Goal: Information Seeking & Learning: Compare options

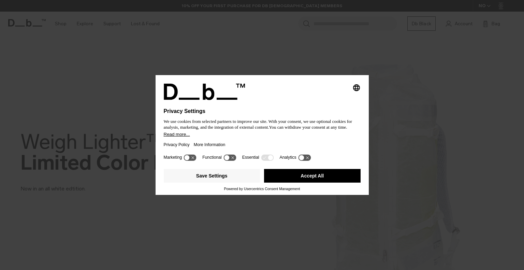
click at [284, 175] on button "Accept All" at bounding box center [312, 176] width 97 height 14
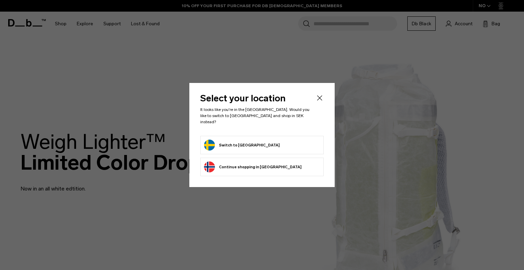
click at [296, 144] on form "Switch to Sweden" at bounding box center [262, 145] width 116 height 11
click at [239, 141] on button "Switch to Sweden" at bounding box center [242, 145] width 76 height 11
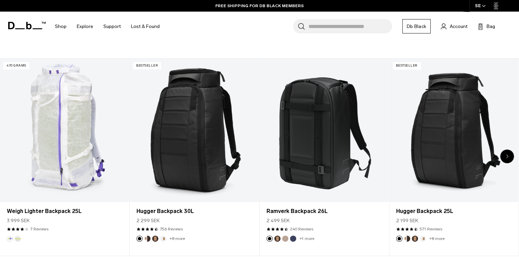
scroll to position [267, 0]
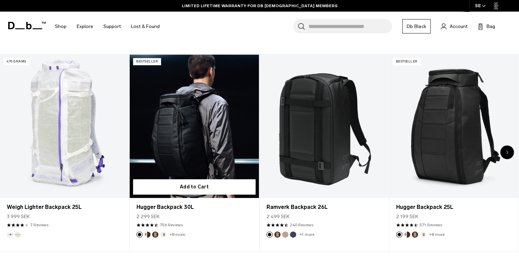
click at [146, 233] on button "Cappuccino" at bounding box center [147, 234] width 6 height 6
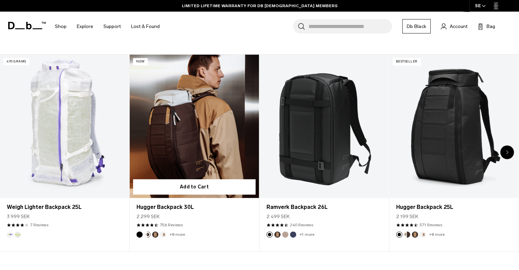
click at [203, 131] on link "Hugger Backpack 30L Cappuccino" at bounding box center [194, 126] width 129 height 143
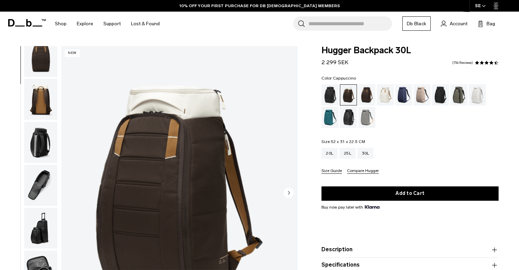
scroll to position [95, 0]
click at [42, 148] on img "button" at bounding box center [40, 143] width 33 height 41
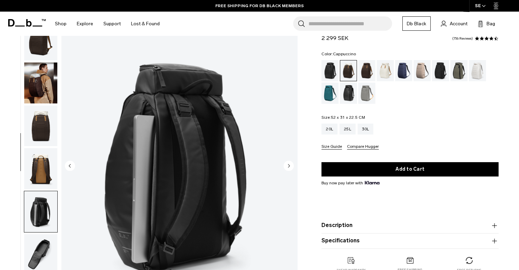
scroll to position [0, 0]
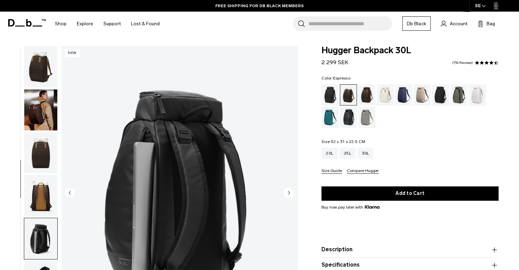
click at [362, 90] on div "Espresso" at bounding box center [366, 94] width 17 height 21
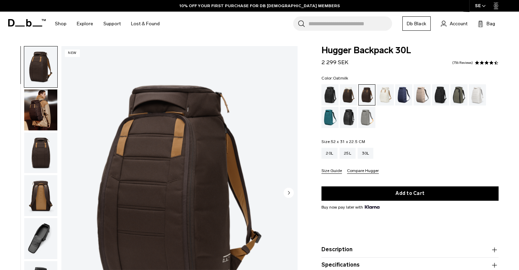
click at [380, 98] on div "Oatmilk" at bounding box center [385, 94] width 17 height 21
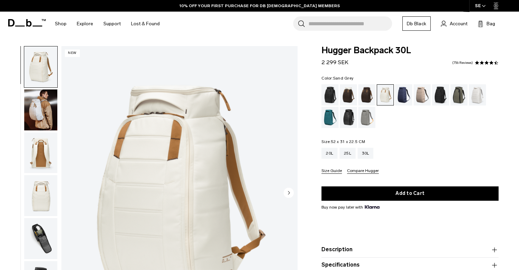
click at [371, 115] on div "Sand Grey" at bounding box center [366, 117] width 17 height 21
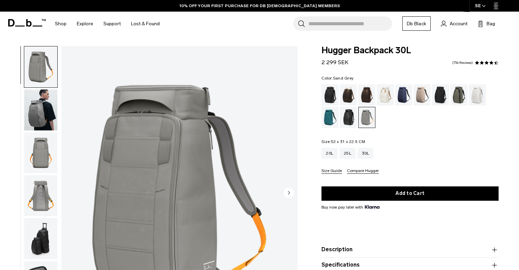
click at [41, 231] on img "button" at bounding box center [40, 238] width 33 height 41
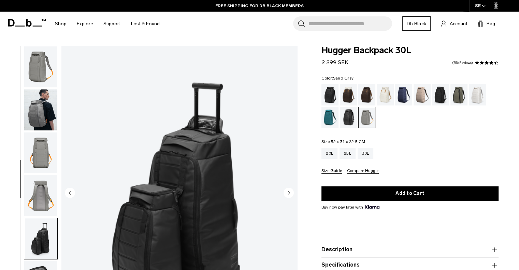
click at [41, 100] on img "button" at bounding box center [40, 109] width 33 height 41
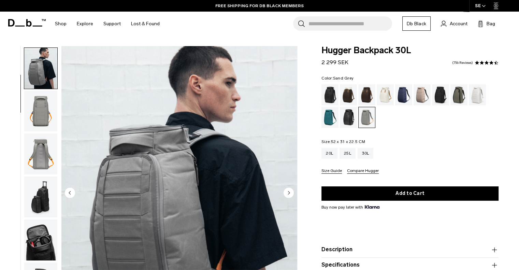
scroll to position [43, 0]
click at [41, 100] on img "button" at bounding box center [40, 109] width 33 height 41
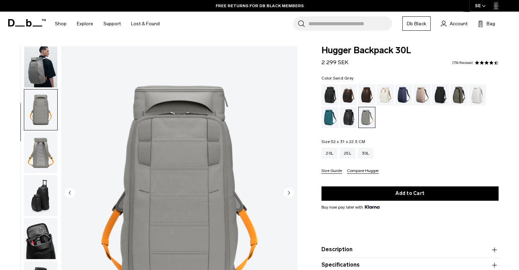
scroll to position [86, 0]
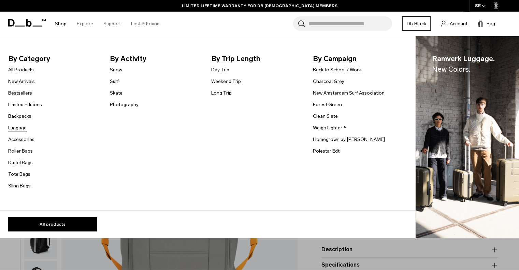
click at [23, 127] on link "Luggage" at bounding box center [17, 127] width 18 height 7
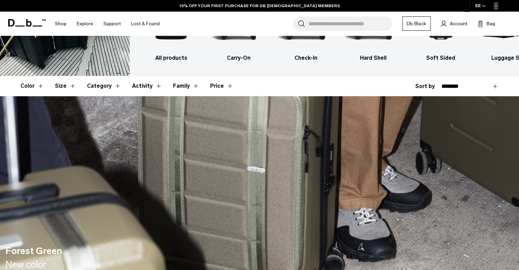
scroll to position [79, 0]
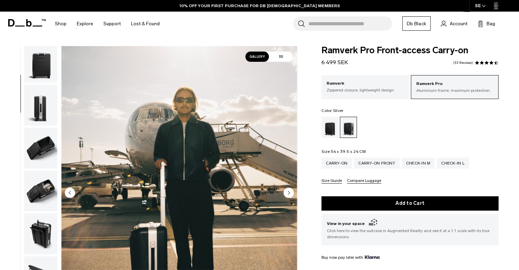
scroll to position [133, 0]
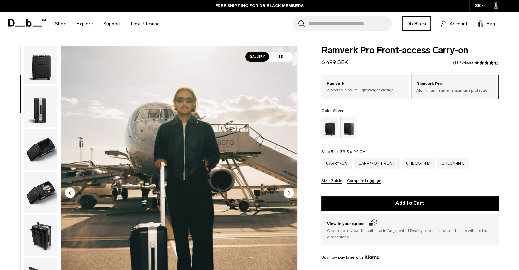
click at [40, 158] on img "button" at bounding box center [40, 149] width 33 height 41
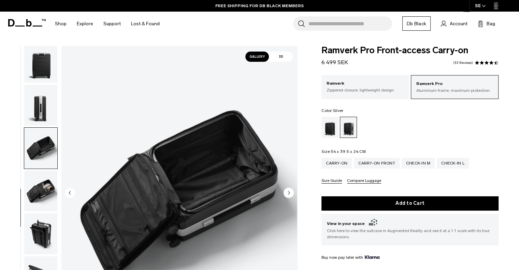
scroll to position [0, 0]
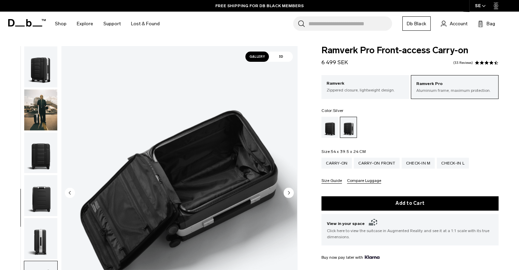
click at [44, 88] on ul at bounding box center [41, 193] width 34 height 295
click at [44, 97] on img "button" at bounding box center [40, 109] width 33 height 41
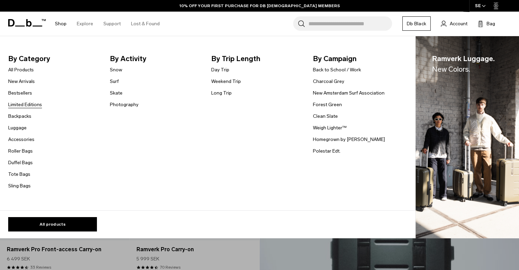
click at [18, 104] on link "Limited Editions" at bounding box center [25, 104] width 34 height 7
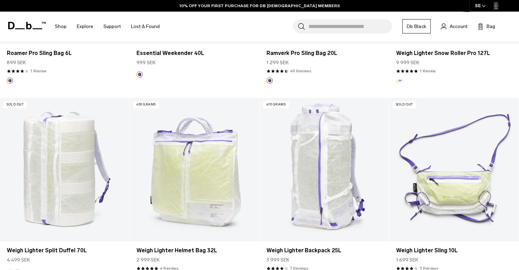
scroll to position [472, 0]
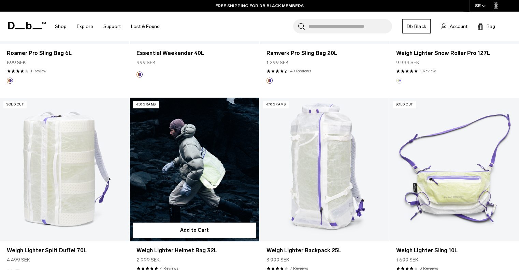
click at [168, 159] on link "Weigh Lighter Helmet Bag 32L" at bounding box center [194, 170] width 129 height 144
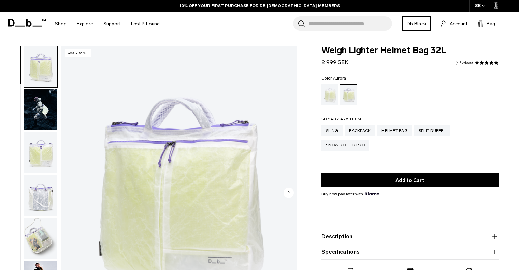
click at [47, 197] on img "button" at bounding box center [40, 195] width 33 height 41
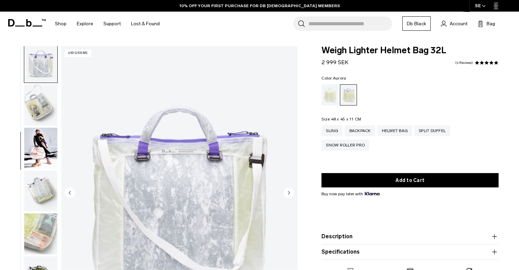
scroll to position [133, 0]
click at [44, 139] on img "button" at bounding box center [40, 148] width 33 height 41
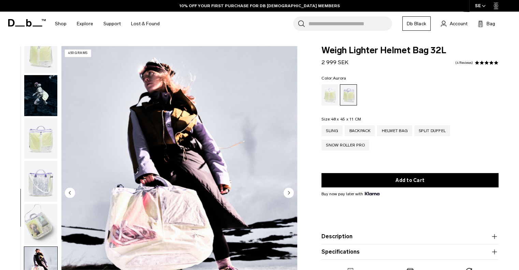
scroll to position [0, 0]
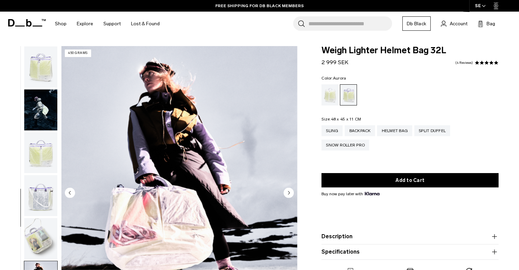
click at [49, 124] on img "button" at bounding box center [40, 109] width 33 height 41
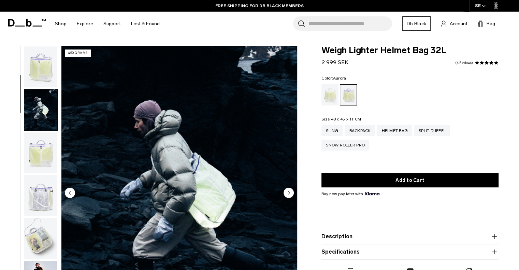
scroll to position [43, 0]
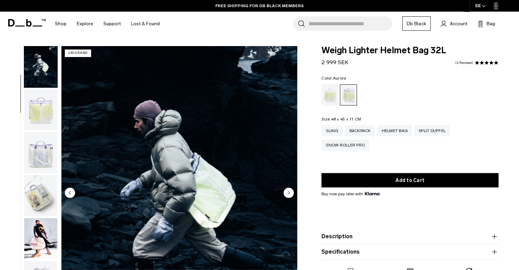
click at [49, 112] on img "button" at bounding box center [40, 109] width 33 height 41
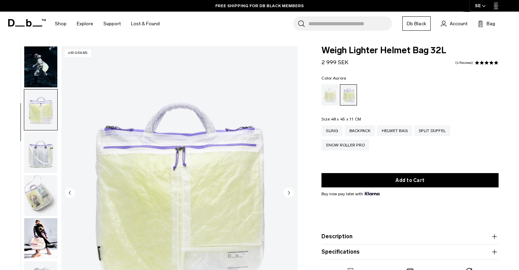
scroll to position [86, 0]
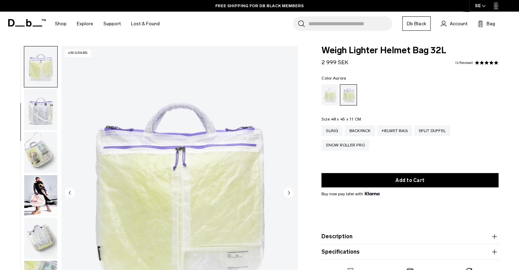
click at [49, 112] on img "button" at bounding box center [40, 109] width 33 height 41
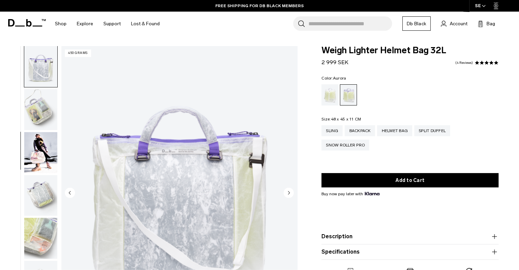
scroll to position [133, 0]
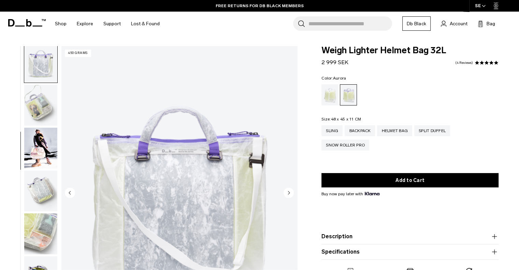
click at [40, 155] on img "button" at bounding box center [40, 148] width 33 height 41
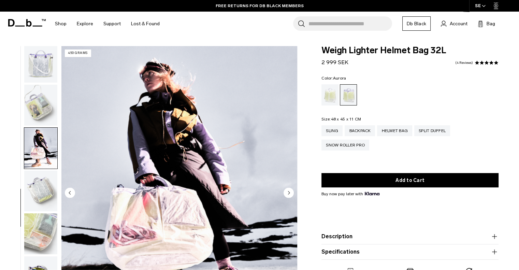
scroll to position [134, 0]
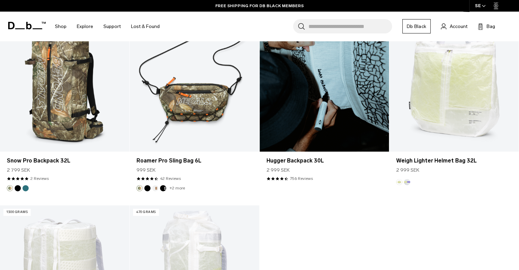
scroll to position [923, 0]
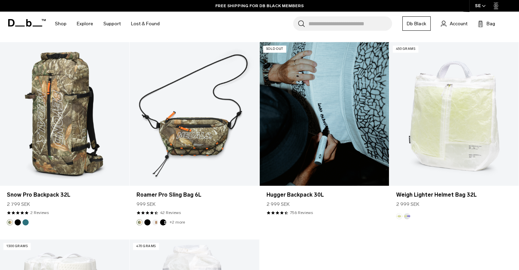
click at [325, 127] on link "Hugger Backpack 30L" at bounding box center [324, 114] width 129 height 144
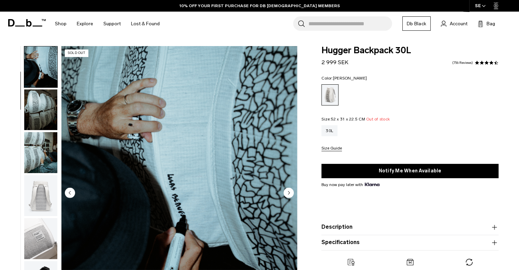
click at [38, 143] on img "button" at bounding box center [40, 152] width 33 height 41
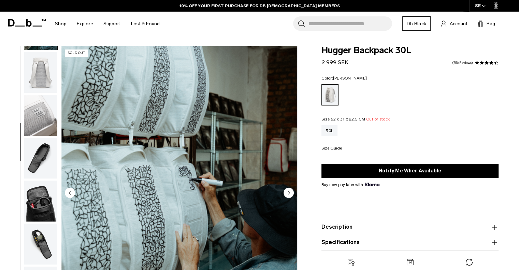
click at [40, 86] on img "button" at bounding box center [40, 72] width 33 height 41
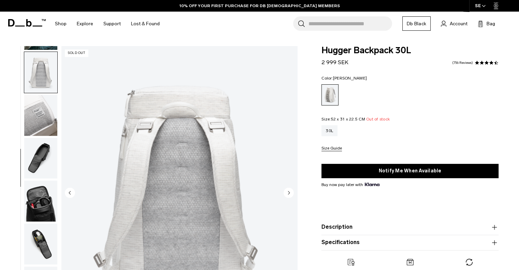
scroll to position [172, 0]
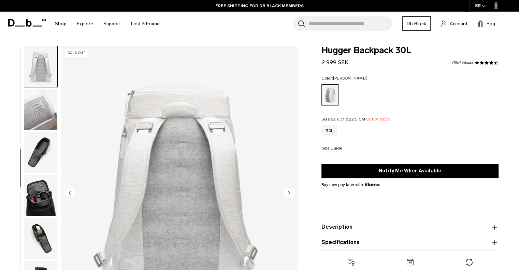
click at [42, 105] on img "button" at bounding box center [40, 109] width 33 height 41
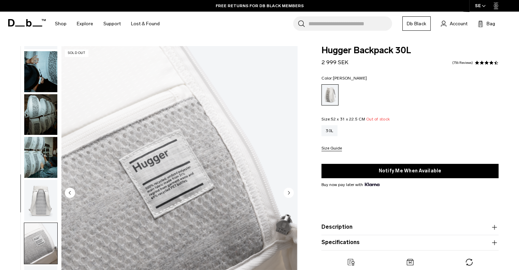
scroll to position [0, 0]
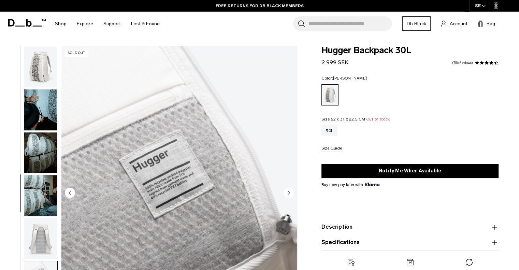
click at [47, 75] on img "button" at bounding box center [40, 66] width 33 height 41
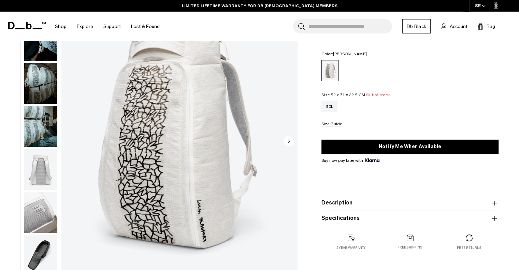
scroll to position [49, 0]
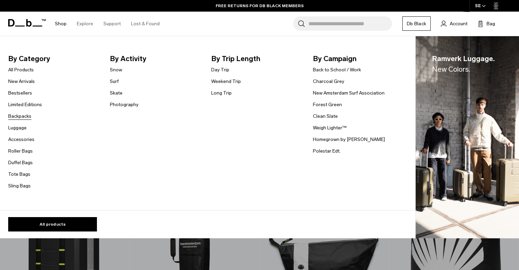
drag, startPoint x: 34, startPoint y: 94, endPoint x: 19, endPoint y: 116, distance: 26.4
click at [19, 116] on ul "All Products New Arrivals Bestsellers Limited Editions Backpacks Luggage" at bounding box center [25, 128] width 34 height 124
click at [19, 116] on link "Backpacks" at bounding box center [19, 116] width 23 height 7
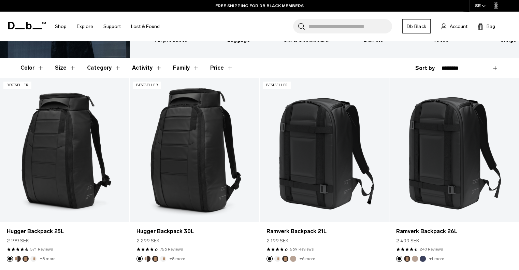
scroll to position [97, 0]
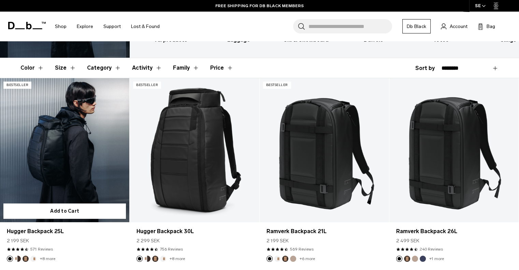
click at [17, 255] on img "Cappuccino" at bounding box center [18, 259] width 8 height 8
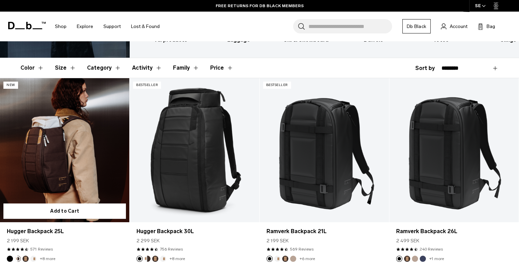
click at [52, 135] on link "Hugger Backpack 25L Cappuccino" at bounding box center [64, 150] width 129 height 144
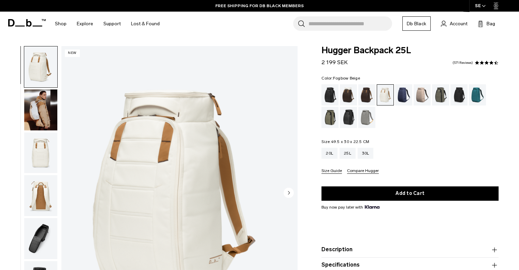
click at [420, 93] on div "Fogbow Beige" at bounding box center [422, 94] width 17 height 21
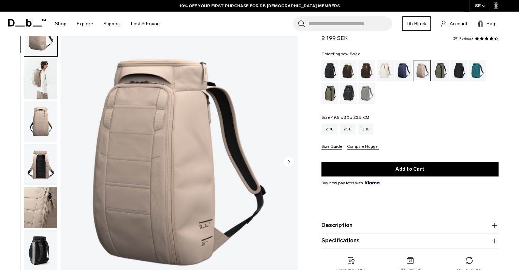
scroll to position [30, 0]
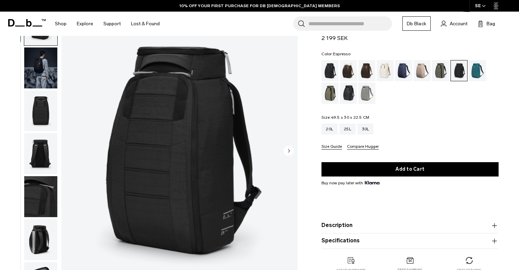
click at [372, 75] on div "Espresso" at bounding box center [366, 70] width 17 height 21
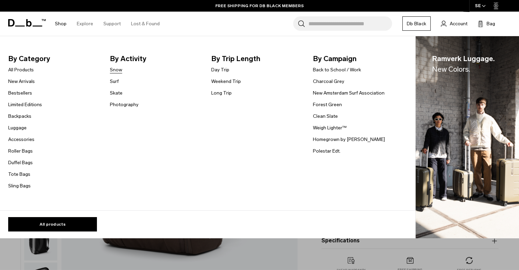
click at [115, 68] on link "Snow" at bounding box center [116, 69] width 12 height 7
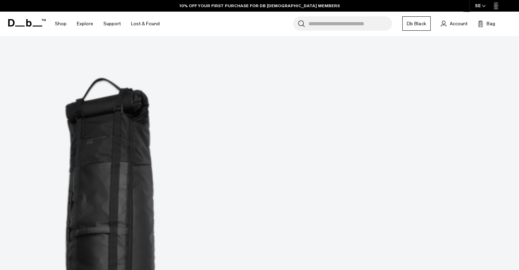
scroll to position [169, 0]
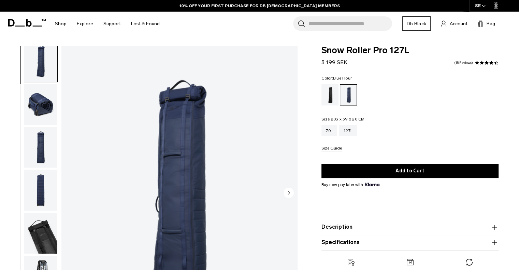
scroll to position [6, 0]
click at [44, 110] on img "button" at bounding box center [40, 103] width 33 height 41
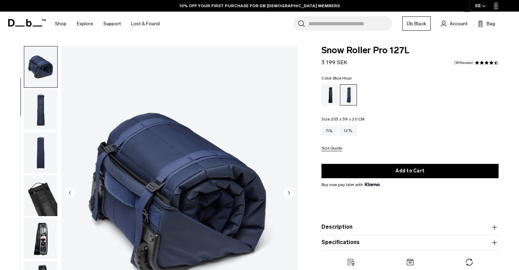
click at [47, 143] on img "button" at bounding box center [40, 152] width 33 height 41
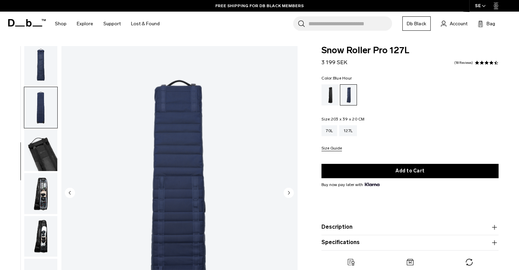
click at [47, 143] on img "button" at bounding box center [40, 150] width 33 height 41
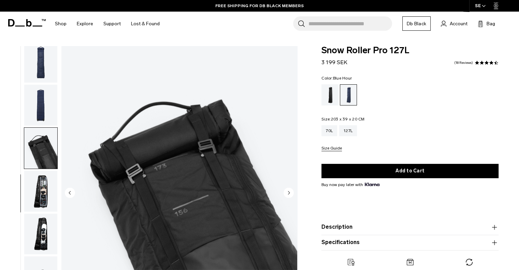
click at [44, 184] on img "button" at bounding box center [40, 191] width 33 height 41
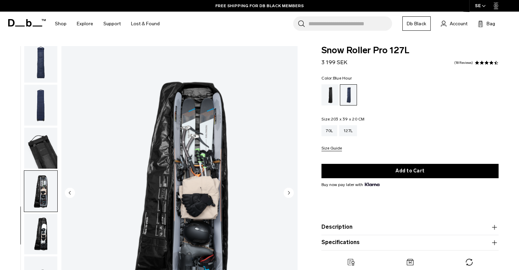
click at [39, 219] on img "button" at bounding box center [40, 234] width 33 height 41
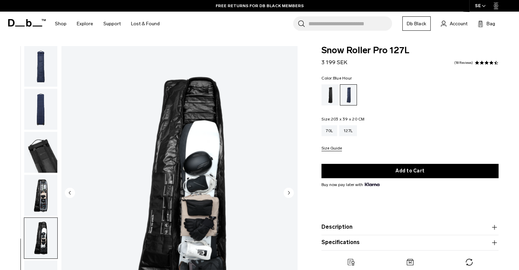
scroll to position [0, 0]
click at [46, 159] on img "button" at bounding box center [40, 152] width 33 height 41
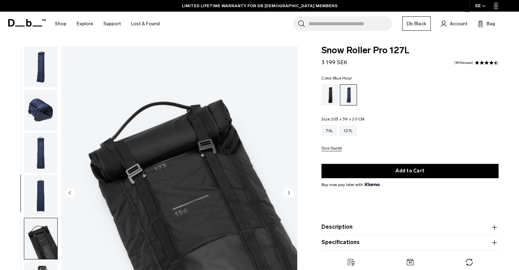
click at [47, 76] on img "button" at bounding box center [40, 66] width 33 height 41
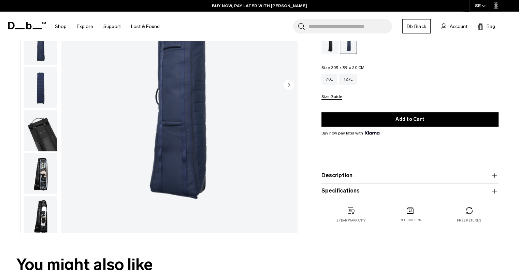
scroll to position [110, 0]
